Goal: Navigation & Orientation: Find specific page/section

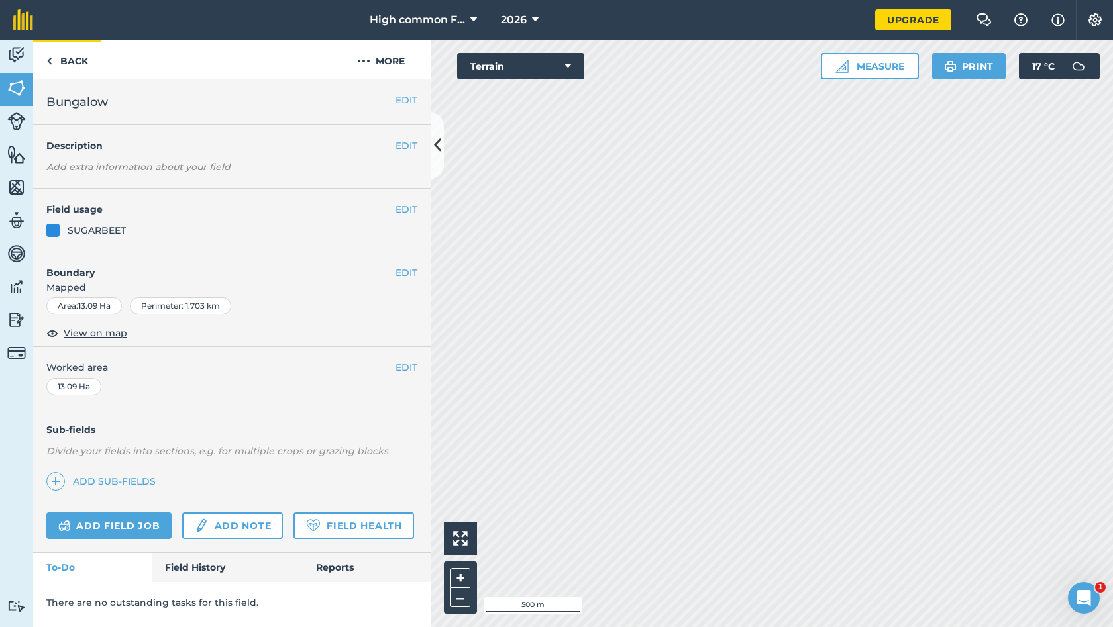
click at [65, 63] on link "Back" at bounding box center [67, 59] width 68 height 39
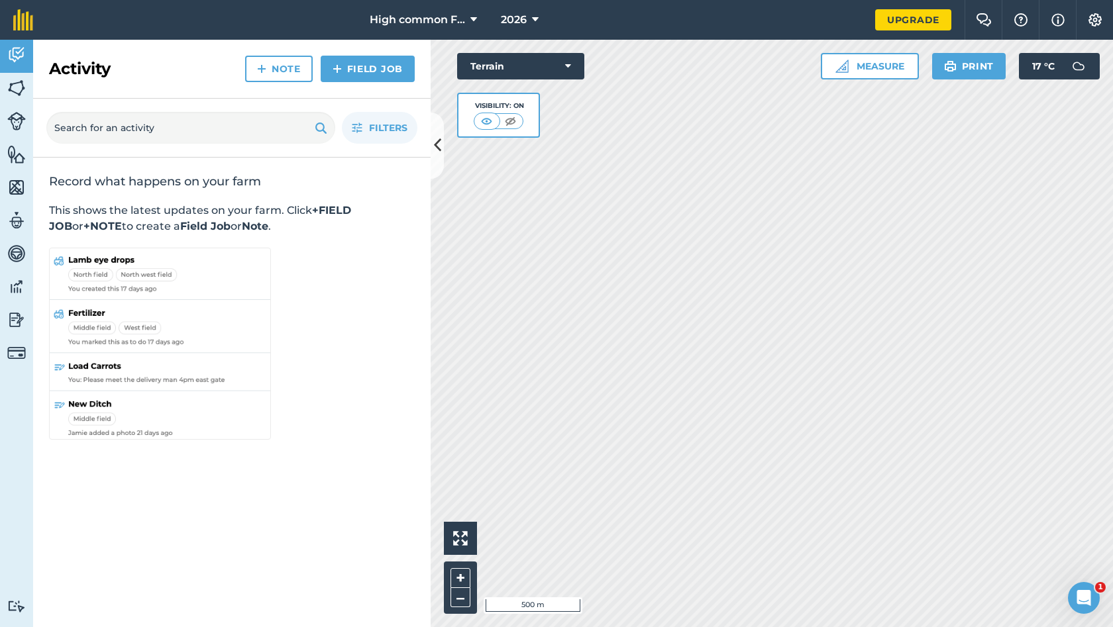
click at [22, 89] on img at bounding box center [16, 88] width 19 height 20
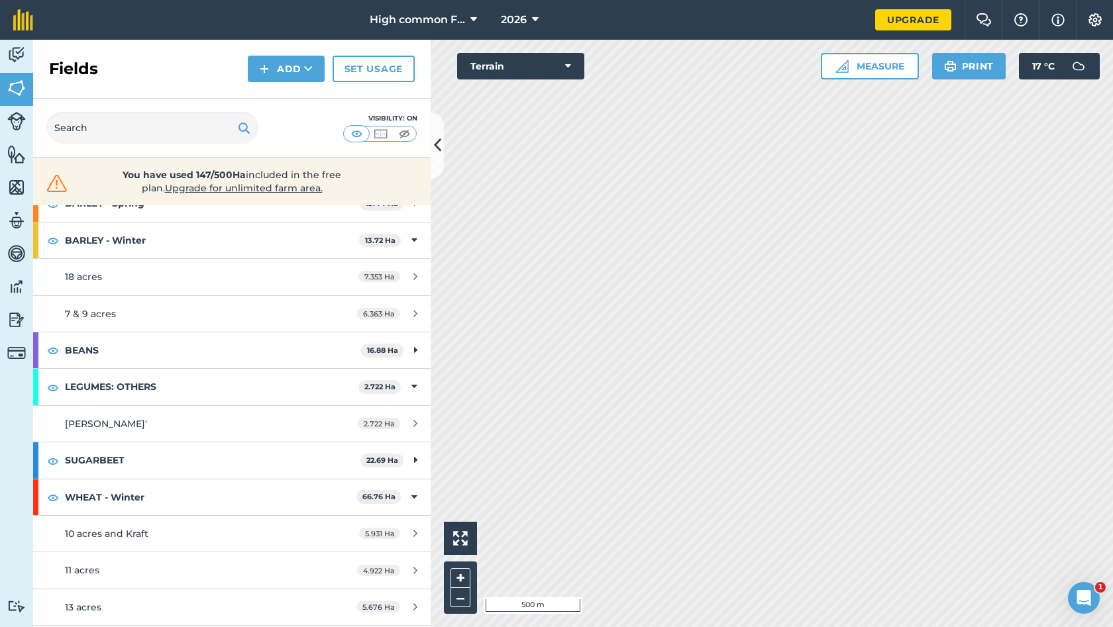
scroll to position [523, 0]
click at [19, 248] on img at bounding box center [16, 254] width 19 height 20
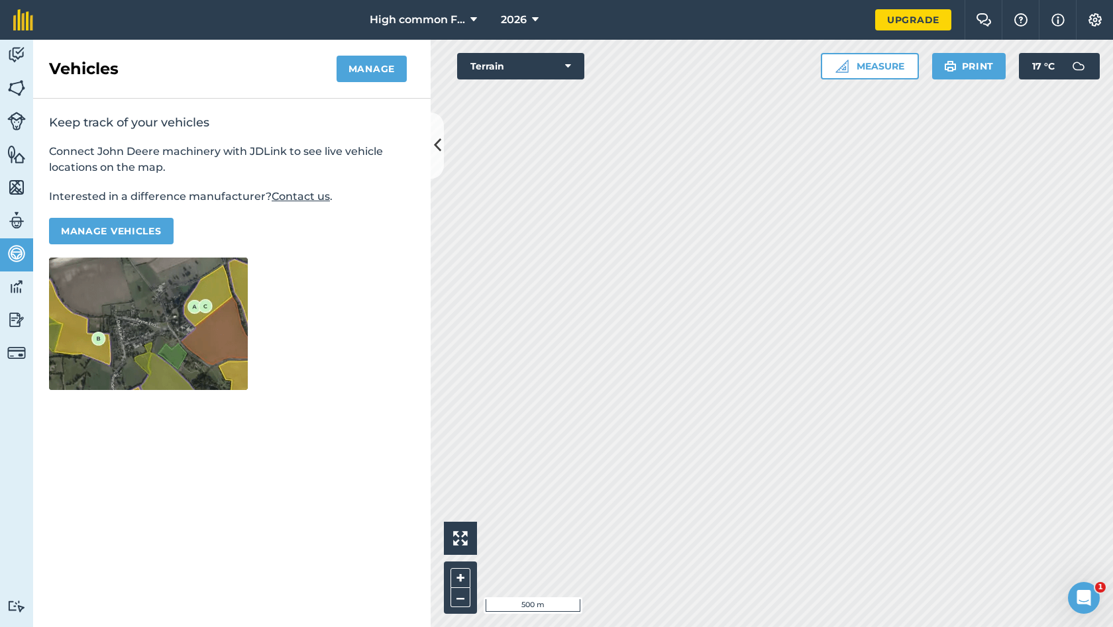
click at [17, 77] on link "Fields" at bounding box center [16, 89] width 33 height 33
